Goal: Find specific page/section: Find specific page/section

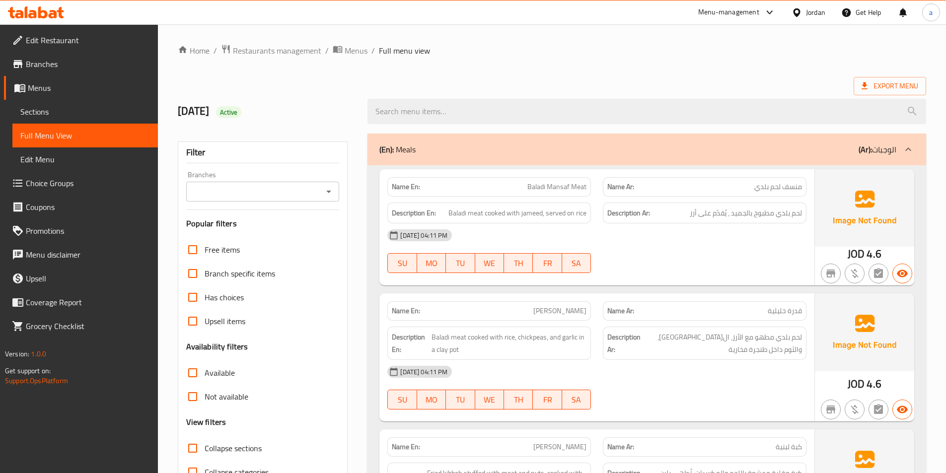
click at [809, 4] on div "Jordan" at bounding box center [809, 12] width 50 height 24
click at [810, 14] on div "Jordan" at bounding box center [815, 12] width 19 height 11
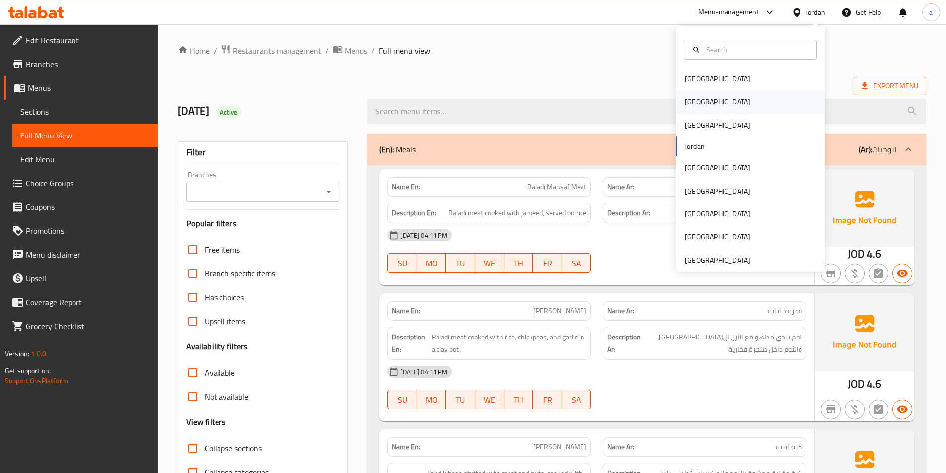
click at [693, 103] on div "[GEOGRAPHIC_DATA]" at bounding box center [718, 101] width 66 height 11
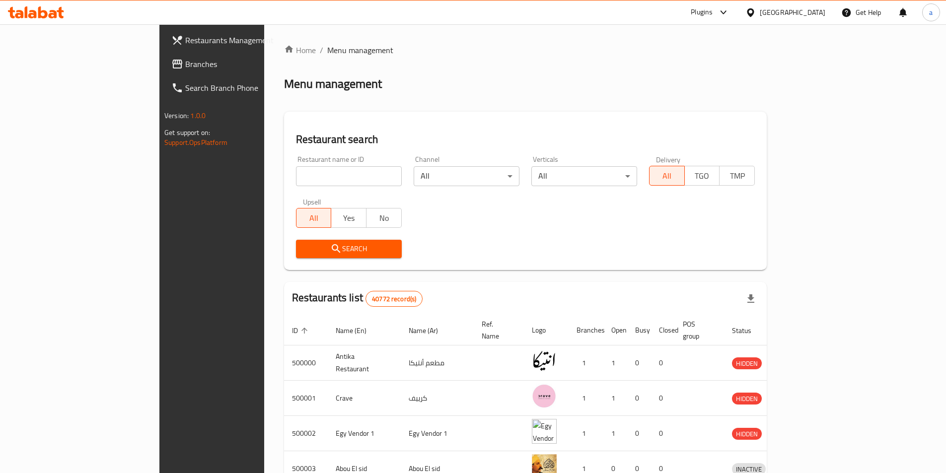
click at [296, 176] on input "search" at bounding box center [349, 176] width 106 height 20
paste input "774649"
type input "774649"
click at [185, 61] on span "Branches" at bounding box center [247, 64] width 124 height 12
